Goal: Information Seeking & Learning: Learn about a topic

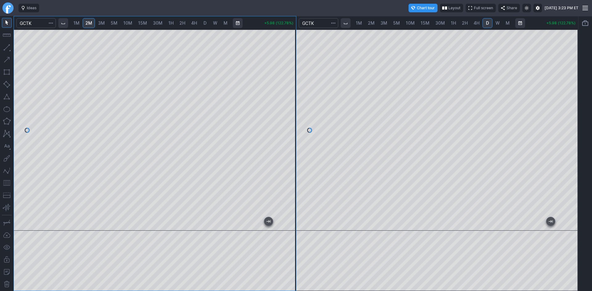
drag, startPoint x: 289, startPoint y: 67, endPoint x: 290, endPoint y: 53, distance: 13.9
click at [290, 53] on div at bounding box center [289, 129] width 13 height 186
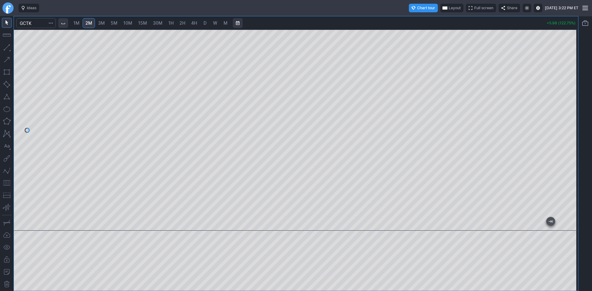
drag, startPoint x: 568, startPoint y: 123, endPoint x: 565, endPoint y: 139, distance: 16.2
click at [565, 139] on div at bounding box center [571, 129] width 13 height 186
